Goal: Task Accomplishment & Management: Complete application form

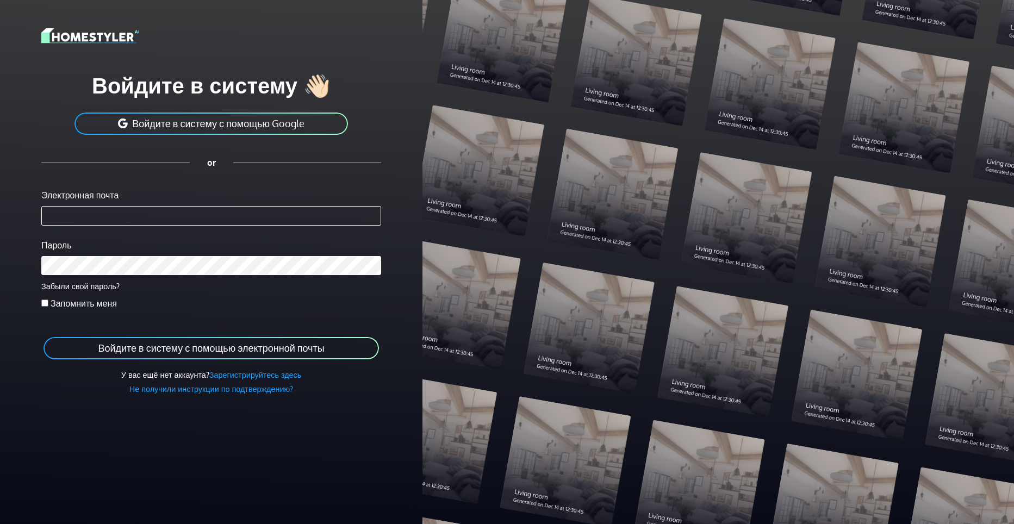
click at [169, 214] on input "Электронная почта" at bounding box center [211, 216] width 340 height 20
type input "**********"
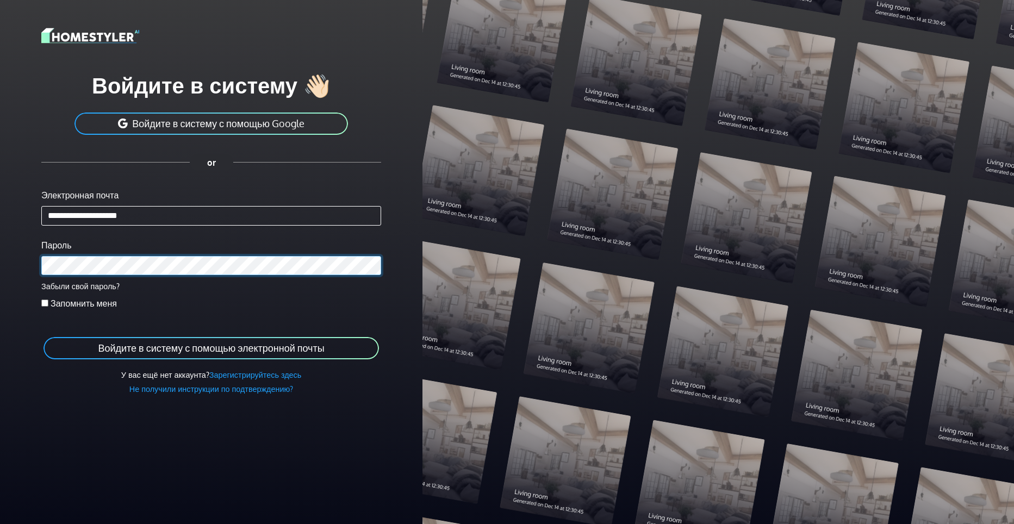
click at [42, 336] on button "Войдите в систему с помощью электронной почты" at bounding box center [210, 348] width 337 height 24
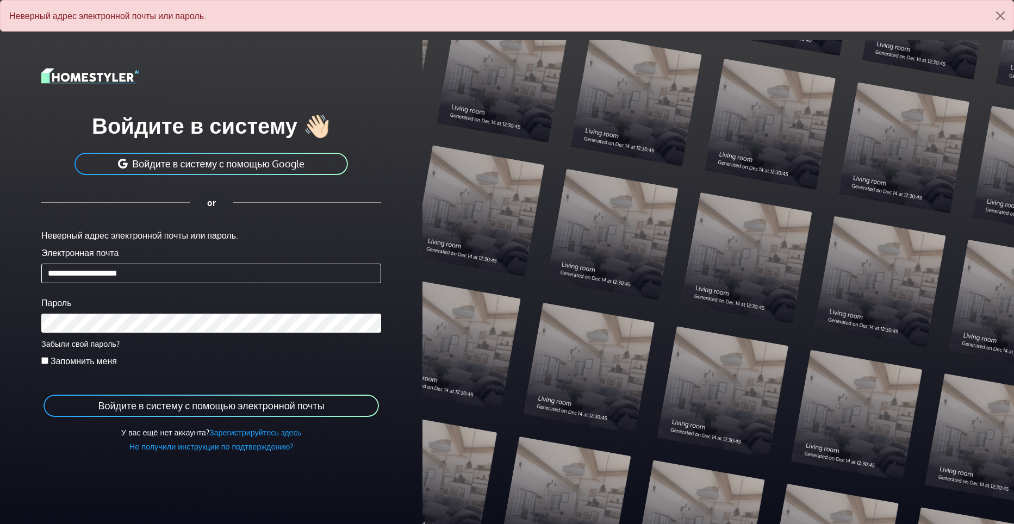
click at [105, 76] on img at bounding box center [90, 75] width 98 height 19
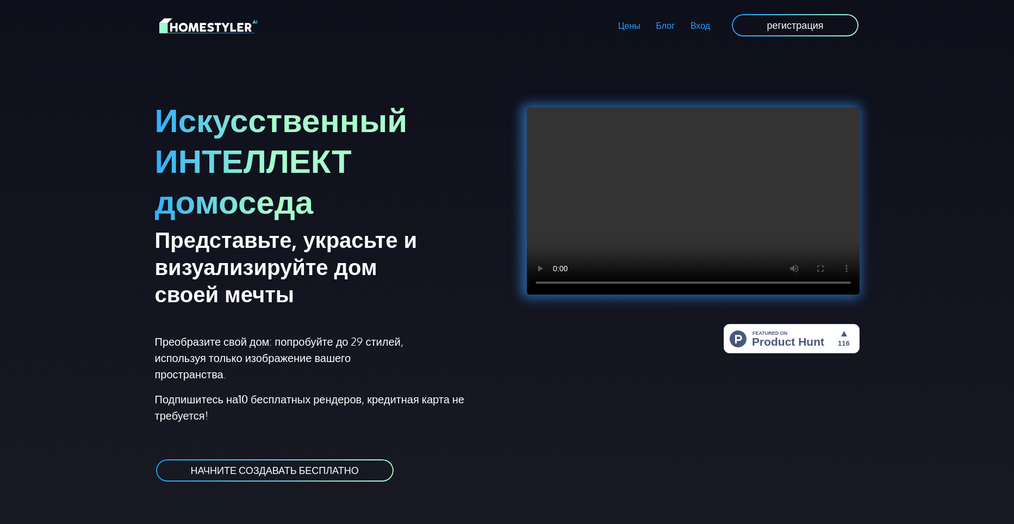
click at [795, 23] on ya-tr-span "регистрация" at bounding box center [795, 25] width 57 height 12
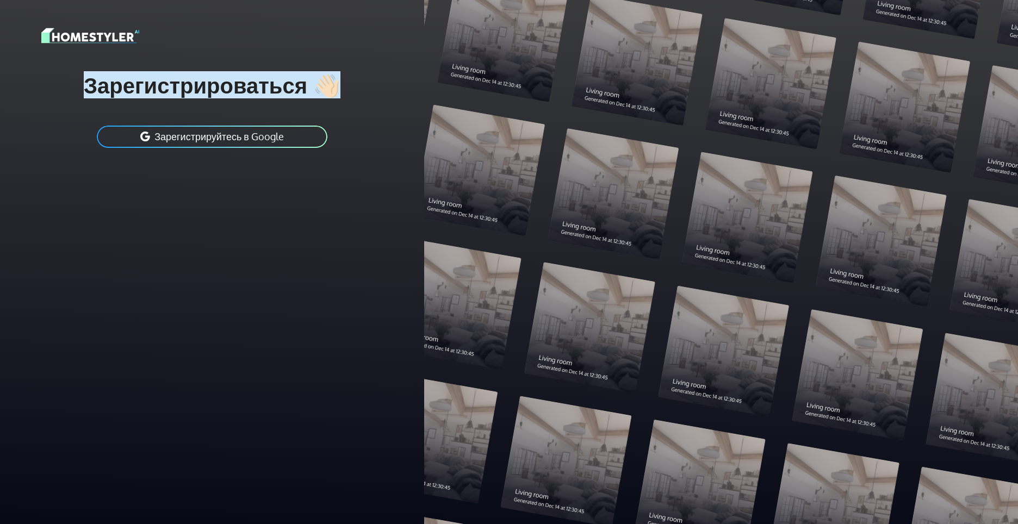
click at [194, 91] on ya-tr-span "Зарегистрироваться 👋🏻" at bounding box center [212, 84] width 257 height 27
click at [332, 86] on ya-tr-span "Зарегистрироваться 👋🏻" at bounding box center [212, 84] width 257 height 27
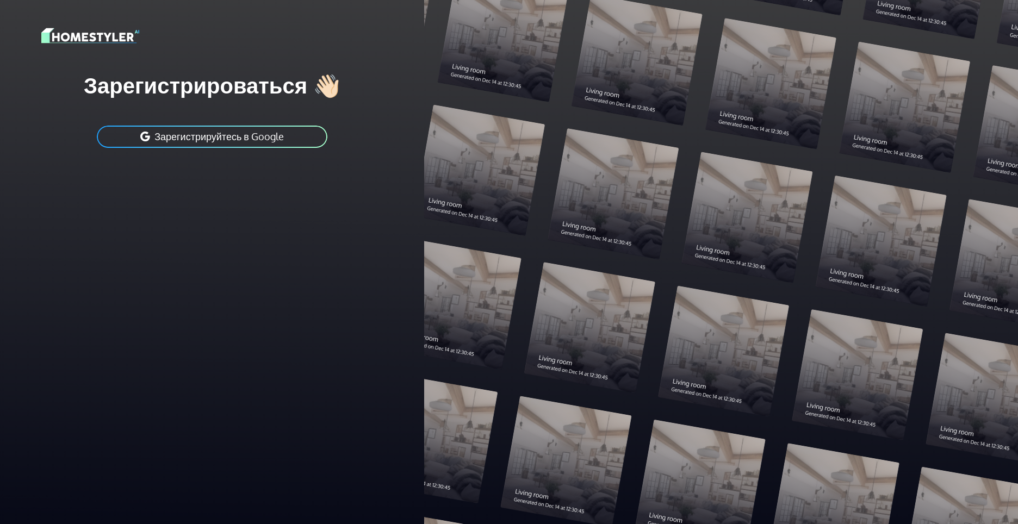
click at [220, 88] on ya-tr-span "Зарегистрироваться 👋🏻" at bounding box center [212, 84] width 257 height 27
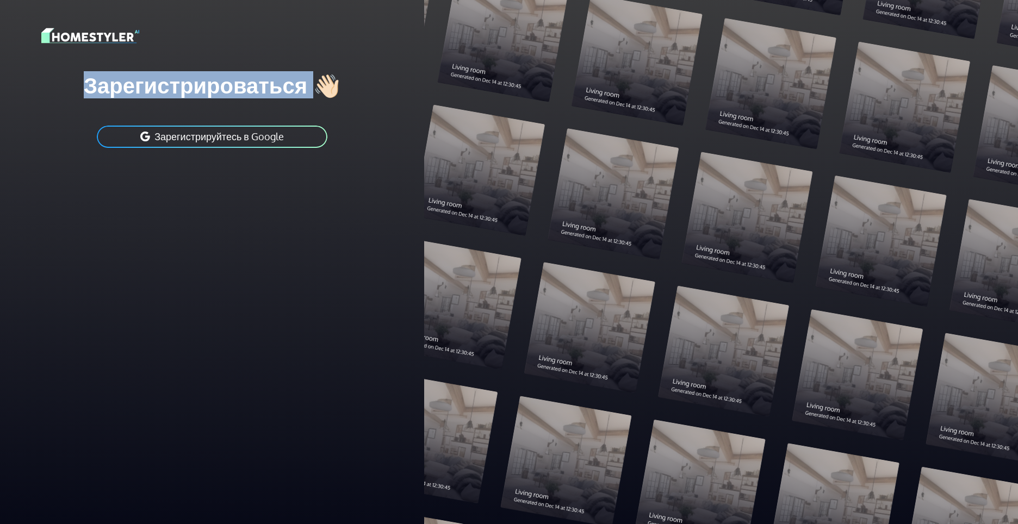
click at [220, 88] on ya-tr-span "Зарегистрироваться 👋🏻" at bounding box center [212, 84] width 257 height 27
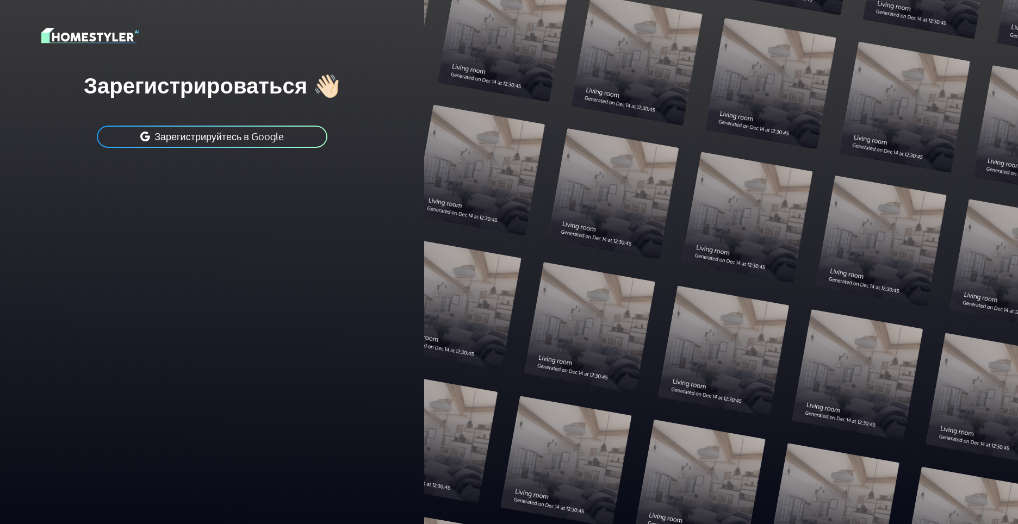
click at [98, 219] on div "Зарегистрироваться 👋🏻 Зарегистрируйтесь в Google" at bounding box center [212, 262] width 424 height 524
click at [327, 88] on ya-tr-span "Зарегистрироваться 👋🏻" at bounding box center [212, 84] width 257 height 27
click at [257, 95] on ya-tr-span "Зарегистрироваться 👋🏻" at bounding box center [212, 84] width 257 height 27
click at [256, 90] on ya-tr-span "Зарегистрироваться 👋🏻" at bounding box center [212, 84] width 257 height 27
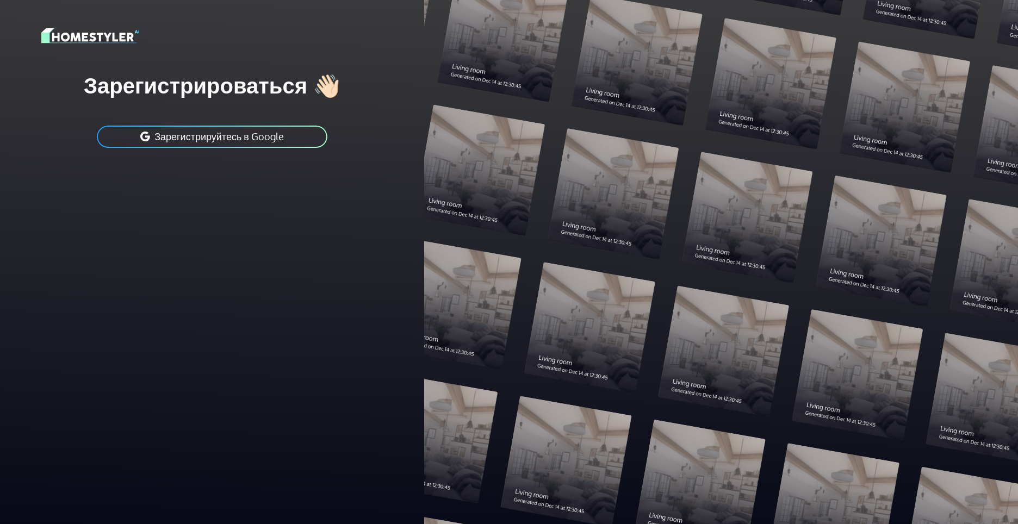
click at [149, 91] on ya-tr-span "Зарегистрироваться 👋🏻" at bounding box center [212, 84] width 257 height 27
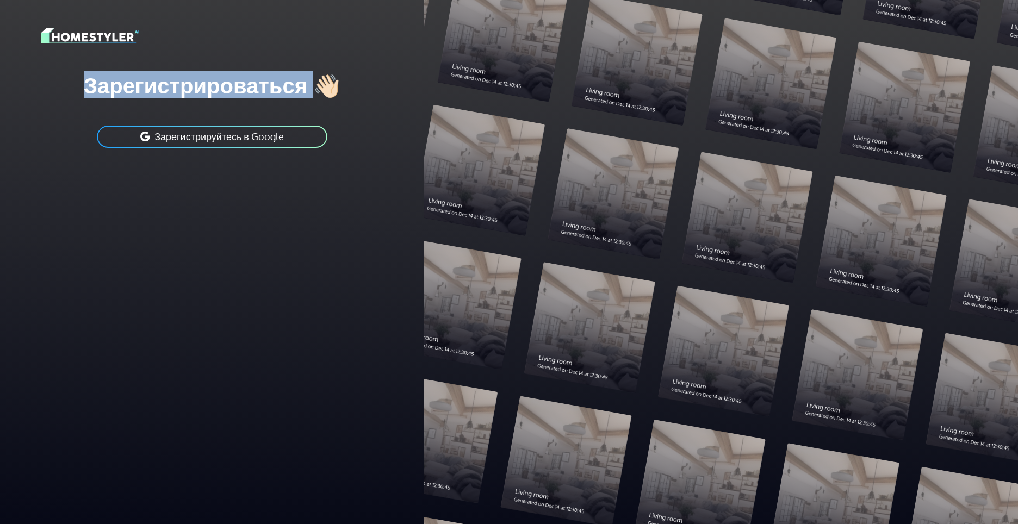
click at [149, 91] on ya-tr-span "Зарегистрироваться 👋🏻" at bounding box center [212, 84] width 257 height 27
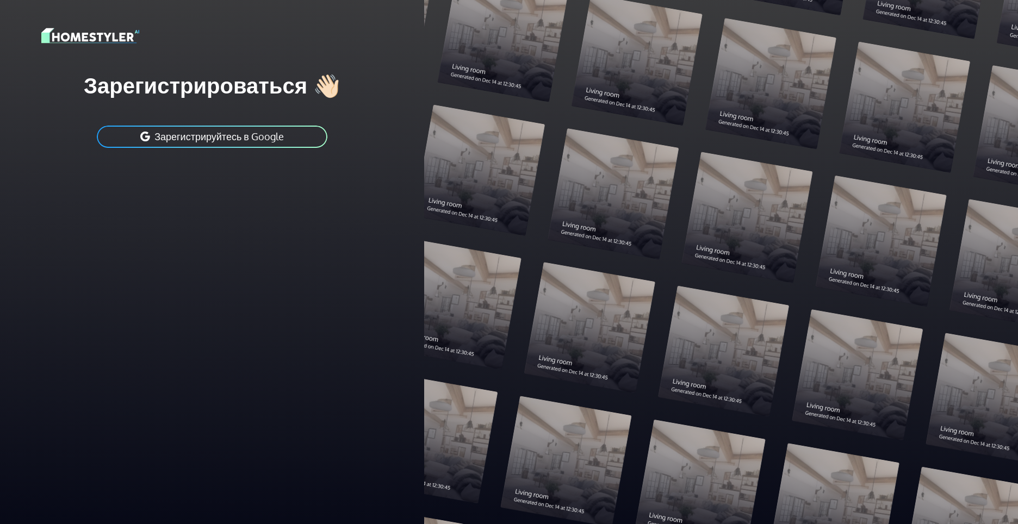
drag, startPoint x: 156, startPoint y: 285, endPoint x: 157, endPoint y: 276, distance: 9.8
click at [157, 278] on div "Зарегистрироваться 👋🏻 Зарегистрируйтесь в Google" at bounding box center [212, 262] width 424 height 524
click at [106, 38] on img at bounding box center [90, 35] width 98 height 19
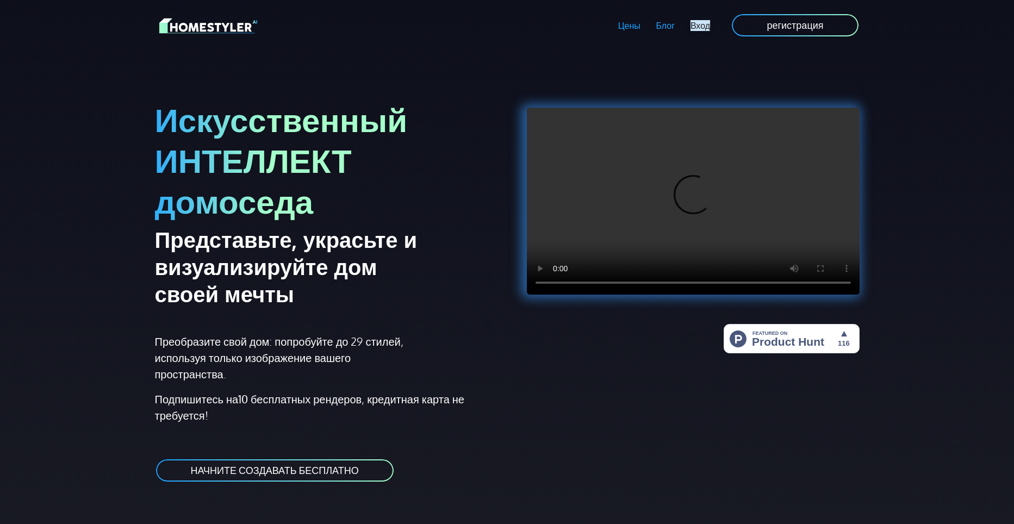
click at [705, 28] on ya-tr-span "Вход" at bounding box center [701, 25] width 20 height 11
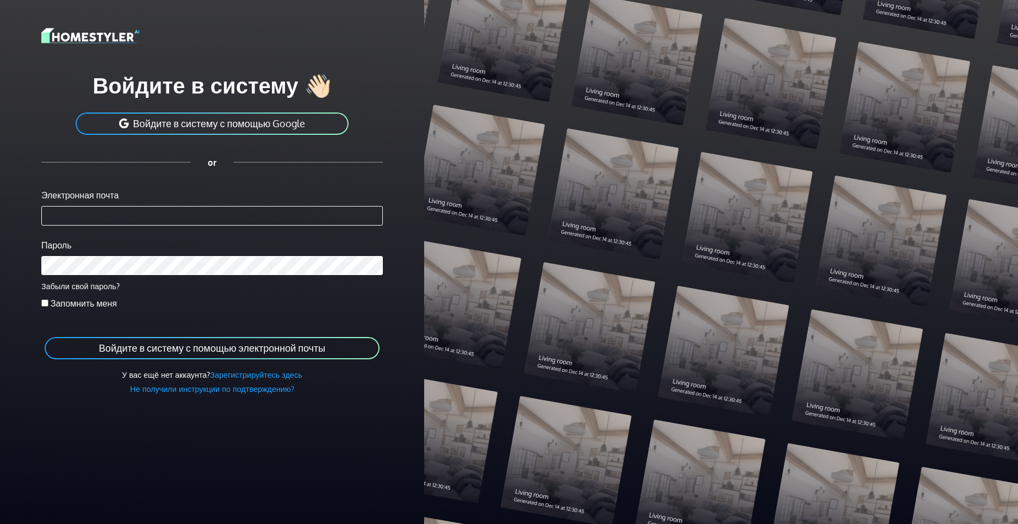
click at [234, 353] on ya-tr-span "Войдите в систему с помощью электронной почты" at bounding box center [212, 348] width 226 height 12
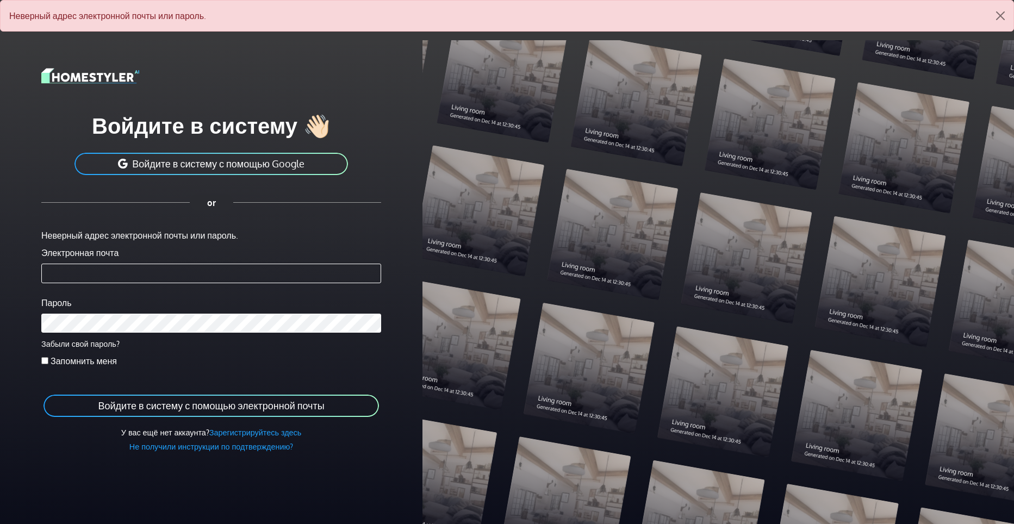
click at [77, 272] on input "Электронная почта" at bounding box center [211, 274] width 340 height 20
